Goal: Information Seeking & Learning: Learn about a topic

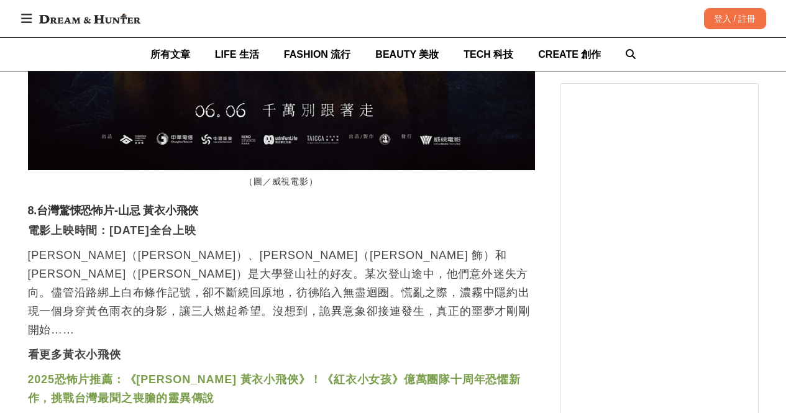
click at [88, 246] on p "[PERSON_NAME]（[PERSON_NAME]）、[PERSON_NAME]（[PERSON_NAME] 飾）和[PERSON_NAME]（[PERS…" at bounding box center [281, 292] width 507 height 93
drag, startPoint x: 144, startPoint y: 160, endPoint x: 194, endPoint y: 157, distance: 50.4
click at [194, 204] on h3 "8.台灣驚悚恐怖片-山忌 黃衣小飛俠" at bounding box center [281, 211] width 507 height 14
copy h3 "黃衣小飛俠"
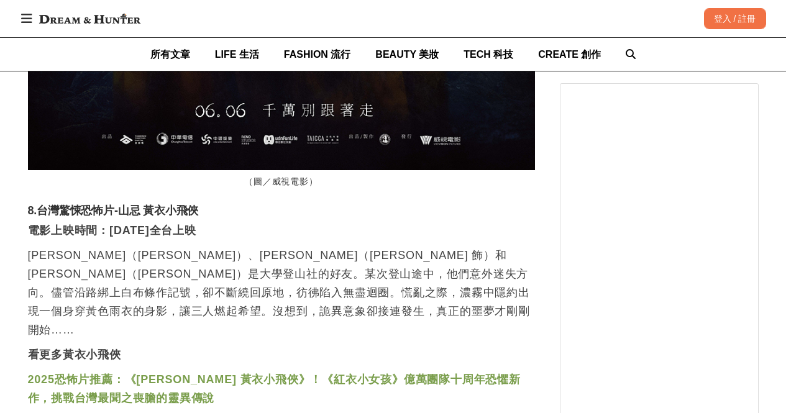
click at [71, 246] on p "[PERSON_NAME]（[PERSON_NAME]）、[PERSON_NAME]（[PERSON_NAME] 飾）和[PERSON_NAME]（[PERS…" at bounding box center [281, 292] width 507 height 93
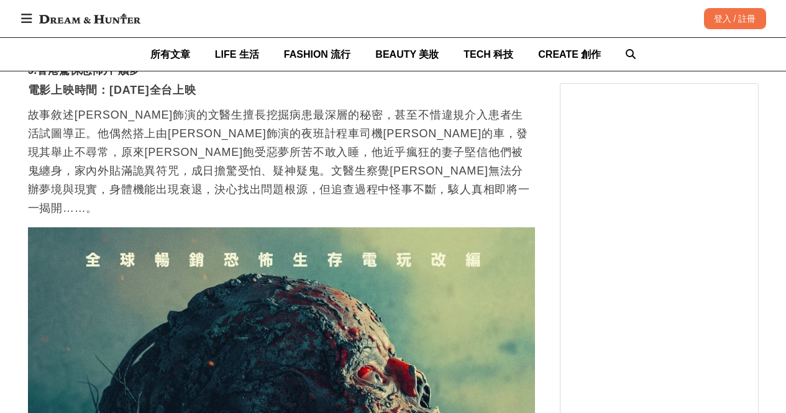
scroll to position [9290, 0]
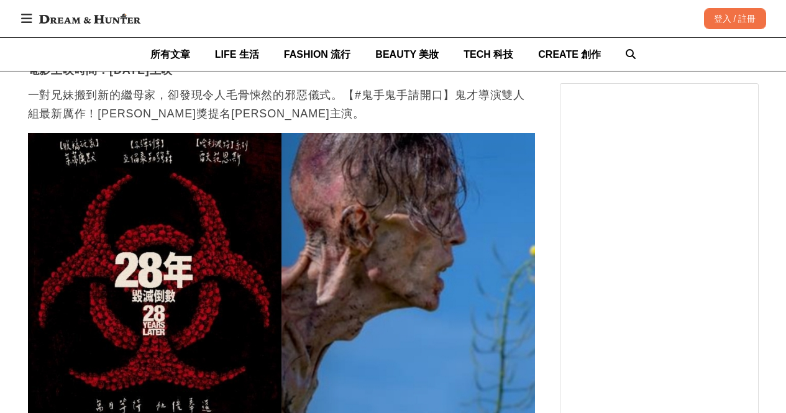
drag, startPoint x: 106, startPoint y: 238, endPoint x: 171, endPoint y: 240, distance: 65.3
drag, startPoint x: 104, startPoint y: 237, endPoint x: 170, endPoint y: 236, distance: 65.9
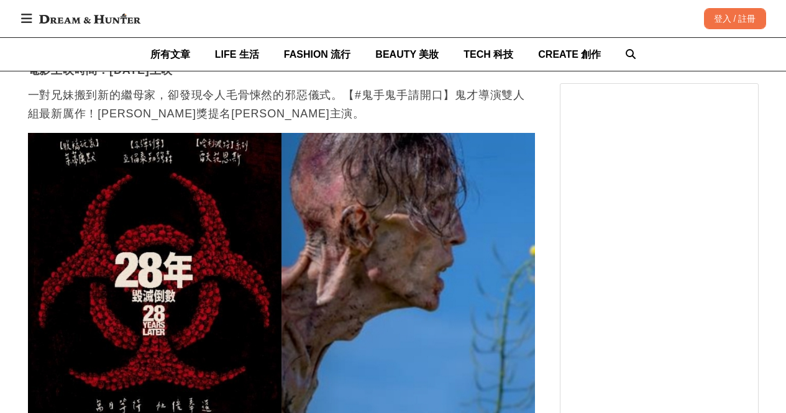
copy h3 "[DATE]毀滅倒數"
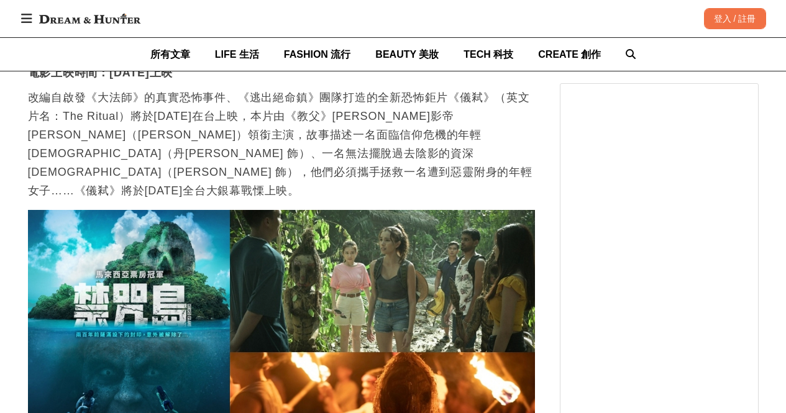
scroll to position [0, 1284]
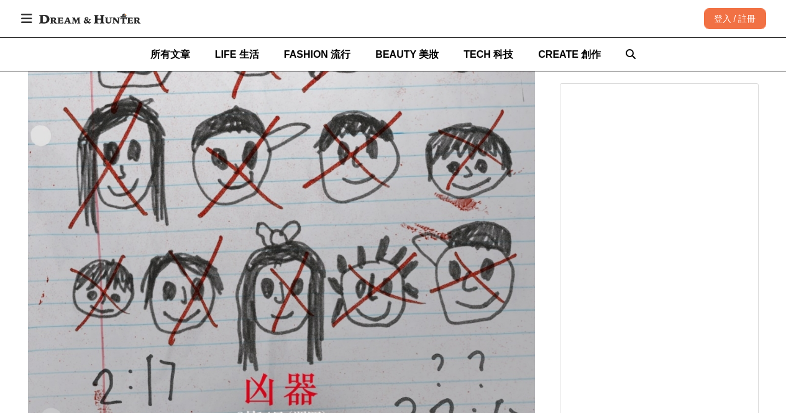
drag, startPoint x: 226, startPoint y: 191, endPoint x: 230, endPoint y: 221, distance: 29.5
copy p "獲得爛番茄開盤滿分的原創電影，媒體評分更超越【絕命終結站 血脈】，成為今年影評最愛的驚悚片"
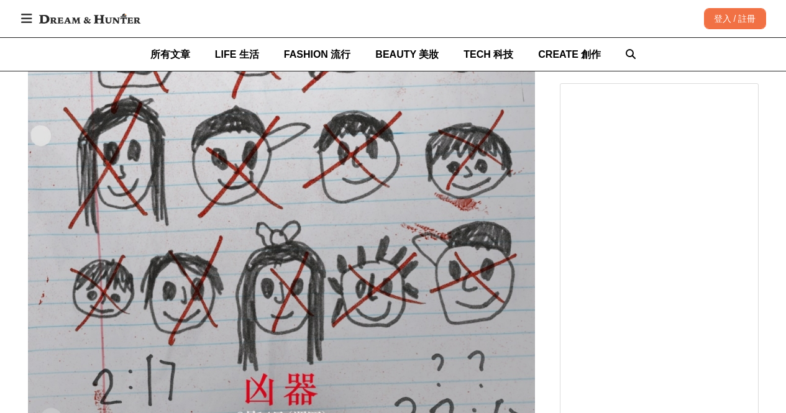
drag, startPoint x: 249, startPoint y: 196, endPoint x: 327, endPoint y: 198, distance: 78.9
copy p "爛番茄開盤滿分"
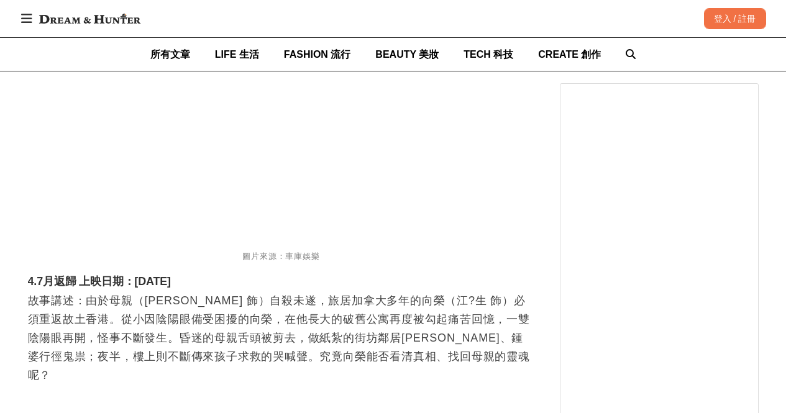
scroll to position [4008, 0]
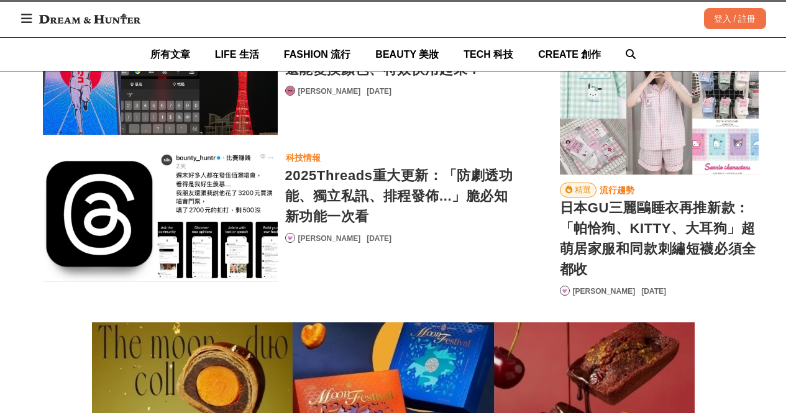
scroll to position [9171, 0]
